Goal: Information Seeking & Learning: Learn about a topic

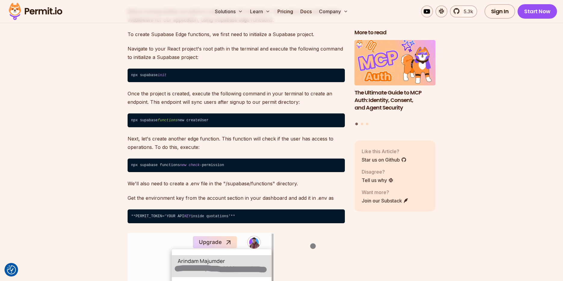
scroll to position [5228, 0]
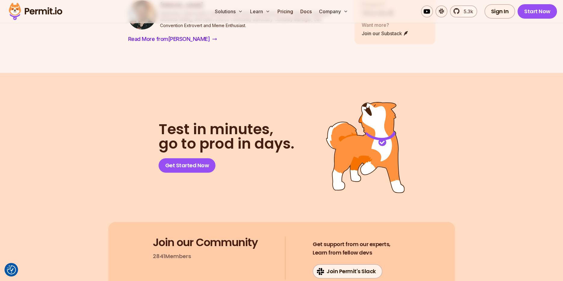
scroll to position [5583, 0]
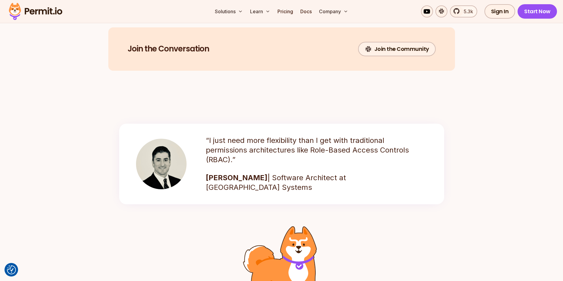
scroll to position [980, 0]
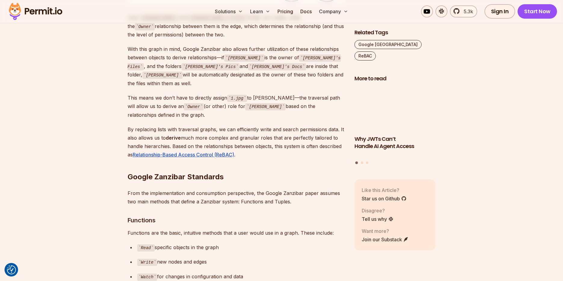
scroll to position [1543, 0]
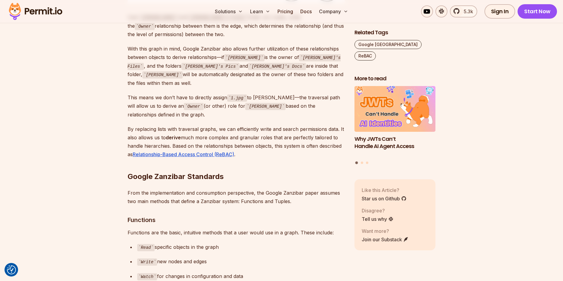
click at [208, 125] on p "By replacing lists with traversal graphs, we can efficiently write and search p…" at bounding box center [236, 142] width 217 height 34
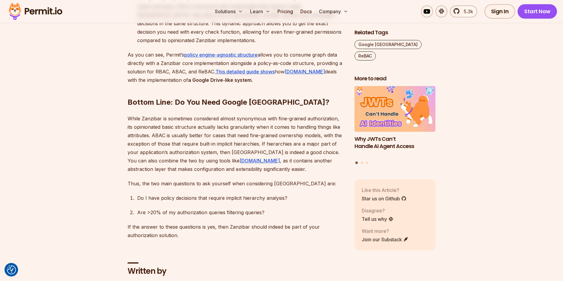
scroll to position [2942, 0]
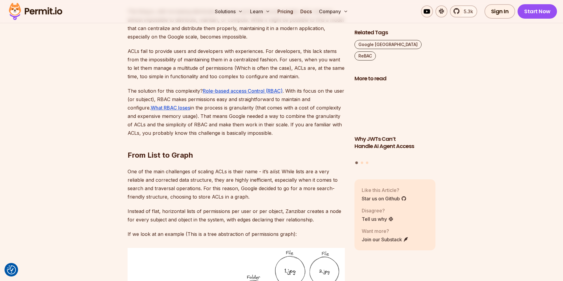
scroll to position [1206, 0]
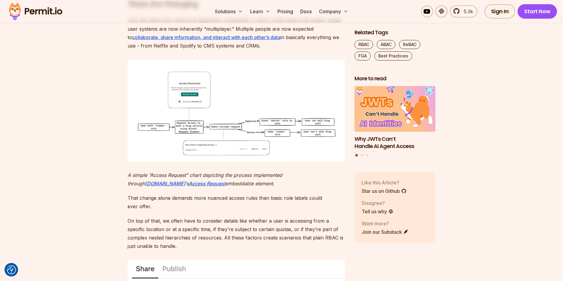
scroll to position [568, 0]
click at [166, 130] on img at bounding box center [236, 110] width 217 height 102
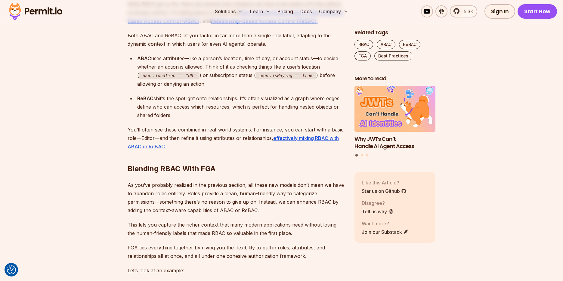
scroll to position [1344, 0]
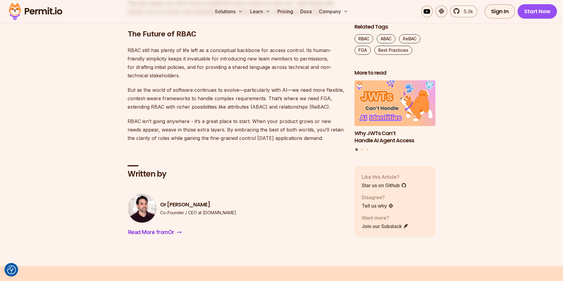
scroll to position [1960, 0]
